Goal: Navigation & Orientation: Find specific page/section

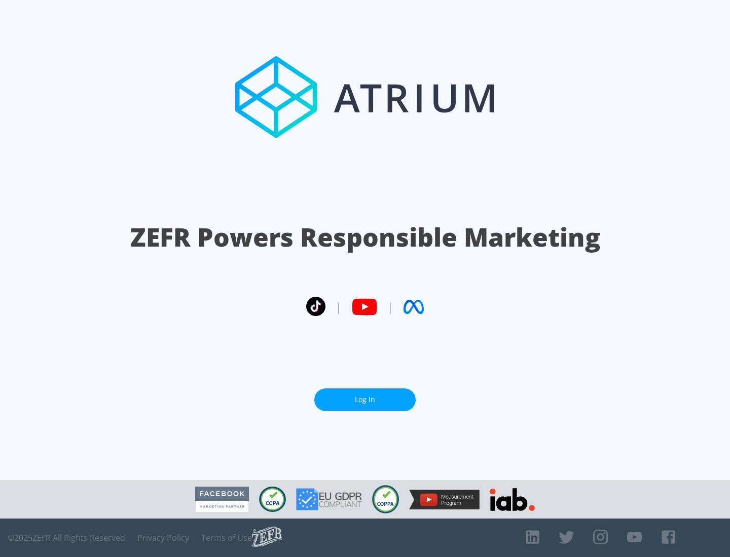
click at [365, 400] on link "Log In" at bounding box center [364, 400] width 101 height 23
